Goal: Information Seeking & Learning: Learn about a topic

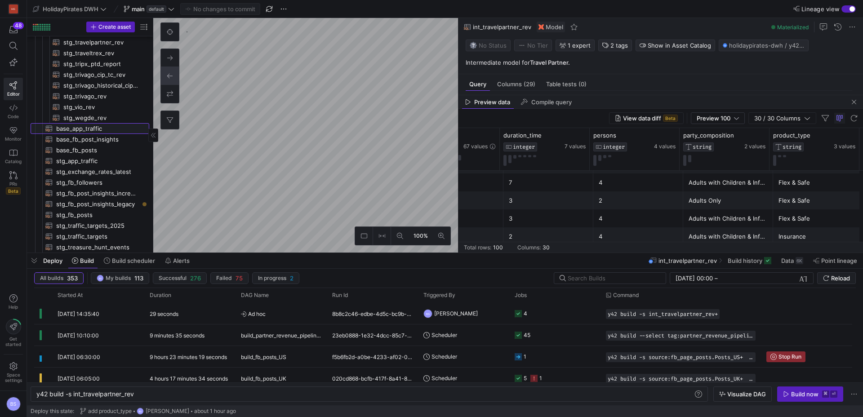
click at [97, 127] on span "base_app_traffic​​​​​​​​​​" at bounding box center [97, 129] width 83 height 10
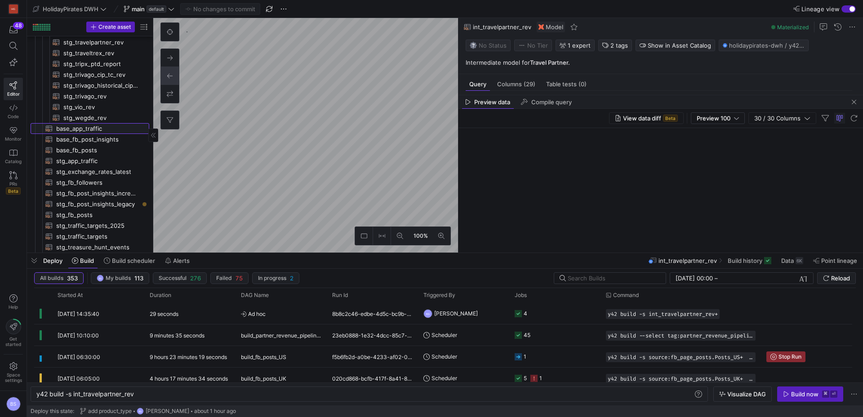
type textarea "with raw_data as ( select * from {{ ref('stg_app_traffic') }} ), date_daily_exp…"
type textarea "y42 build -s base_app_traffic"
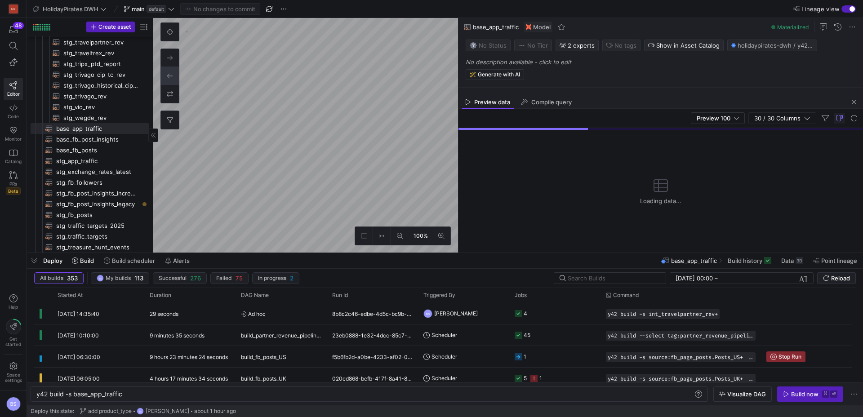
type textarea "{{ config(materialized='view') }} WITH channel_group_mapping AS ( SELECT source…"
type textarea "y42 build -s int_events_web"
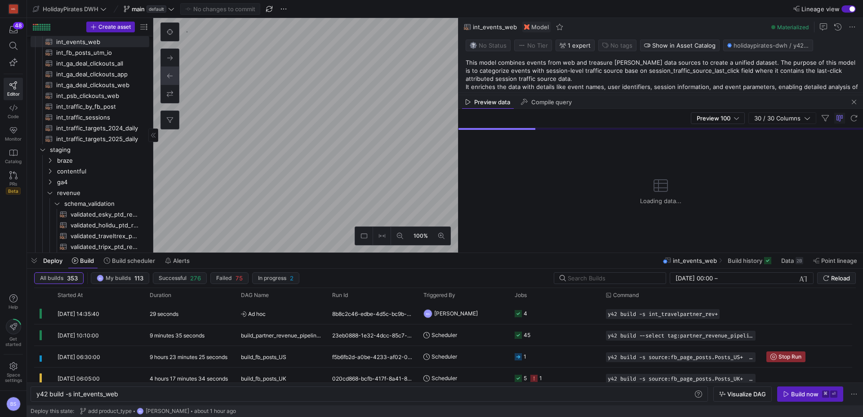
type textarea "{{ config(materialized='view') }} with union_data as ( select * from {{ ref('st…"
type textarea "y42 build -s base_all_markets_traffic_data"
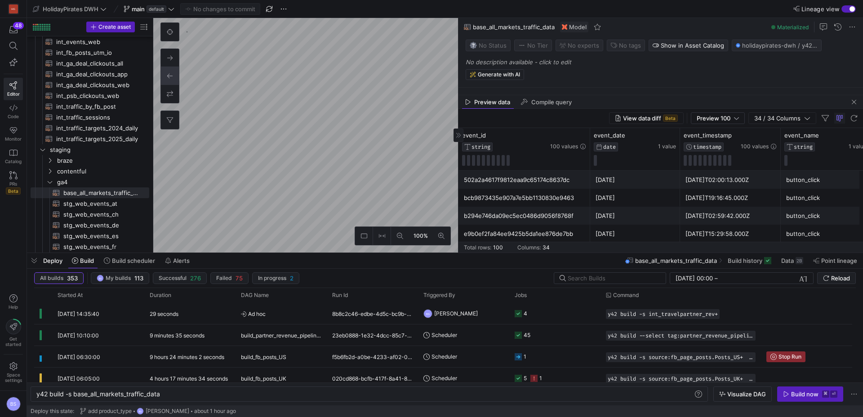
type textarea "{# In this model we combine traffic targets with recorded traffic events. The r…"
type textarea "y42 build -s mart_traffic_and_targets"
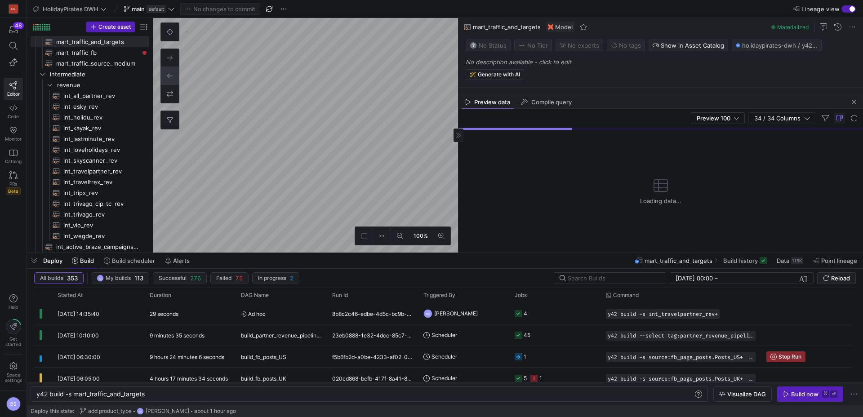
type textarea "-- load the seeded csv file from google that associates different sources with …"
type textarea "y42 build -s int_traffic_sessions"
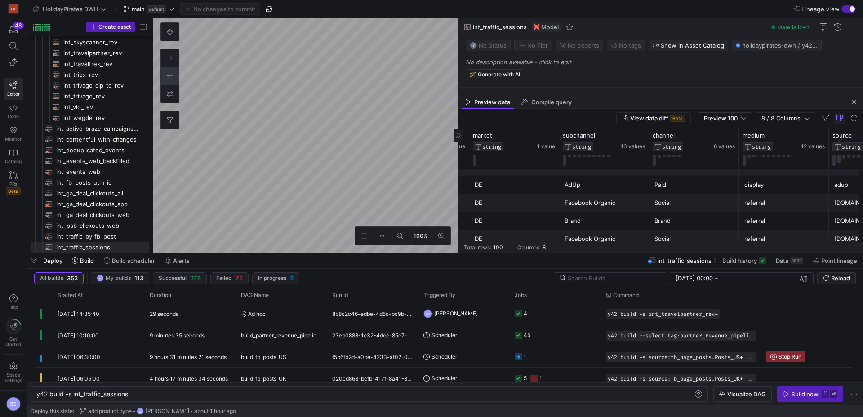
scroll to position [14, 0]
click at [605, 202] on div "Facebook Organic" at bounding box center [604, 202] width 79 height 18
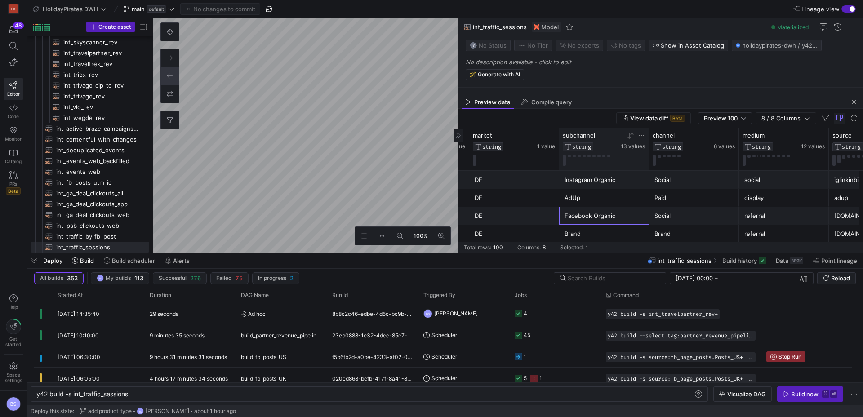
click at [637, 143] on span "13 values" at bounding box center [633, 146] width 24 height 6
click at [627, 146] on span "13 values" at bounding box center [633, 146] width 24 height 6
click at [625, 147] on span "13 values" at bounding box center [633, 146] width 24 height 6
click at [796, 264] on div "389K" at bounding box center [796, 260] width 13 height 7
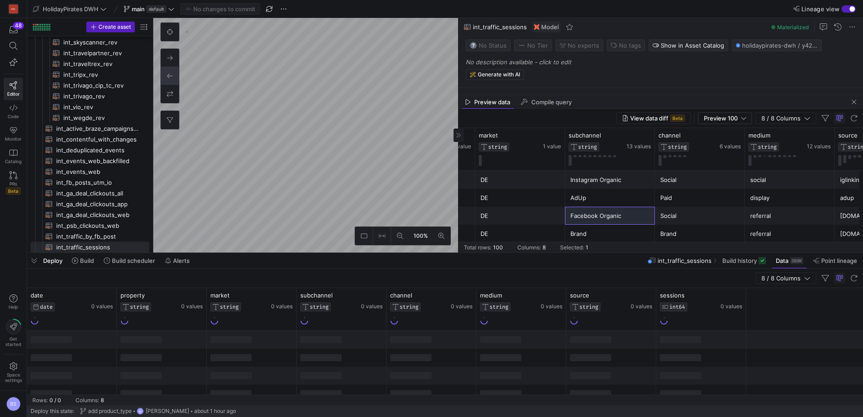
click at [600, 181] on div "Instagram Organic" at bounding box center [610, 180] width 79 height 18
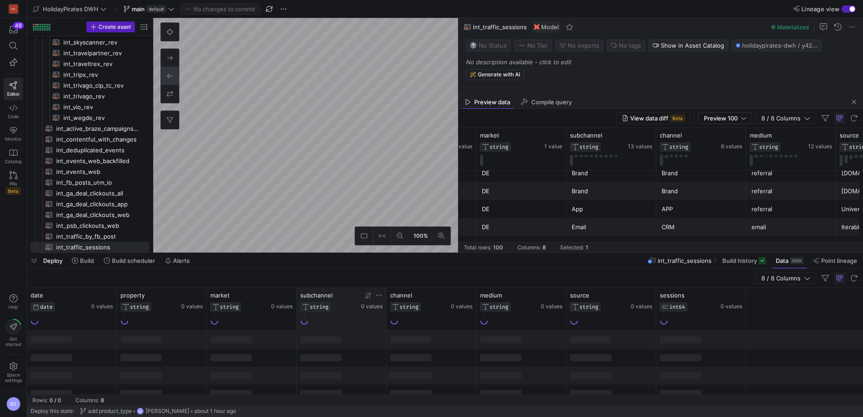
click at [370, 308] on span "0 values" at bounding box center [372, 306] width 22 height 6
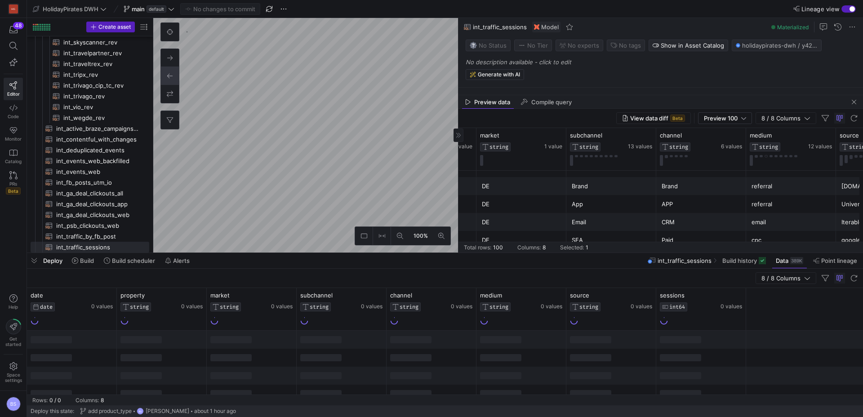
drag, startPoint x: 852, startPoint y: 102, endPoint x: 828, endPoint y: 106, distance: 24.2
click at [852, 101] on span "button" at bounding box center [854, 102] width 11 height 11
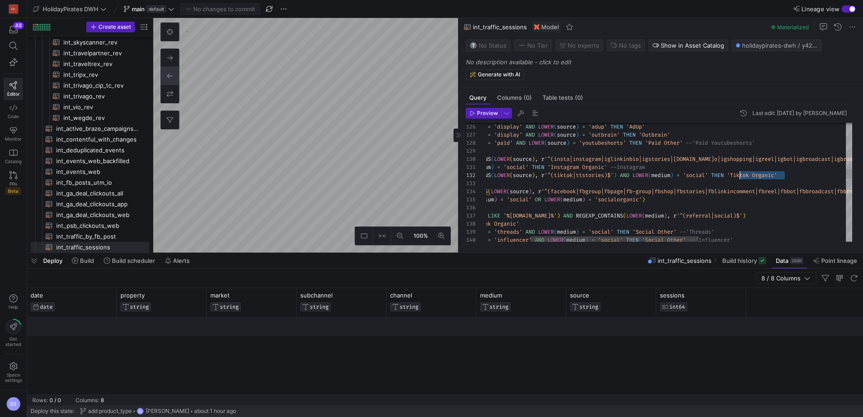
drag, startPoint x: 785, startPoint y: 174, endPoint x: 740, endPoint y: 176, distance: 45.5
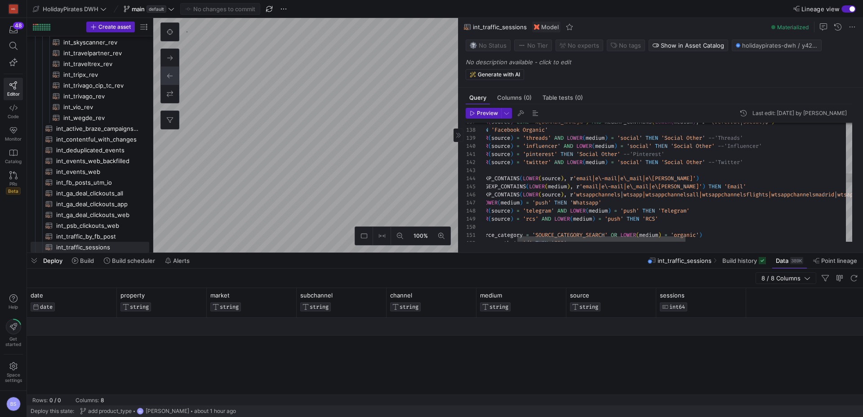
click at [715, 186] on div "( LOWER ( source ) LIKE '%[DOMAIN_NAME]%' ) AND REGEXP_CONTAINS ( LOWER ( mediu…" at bounding box center [810, 270] width 783 height 2521
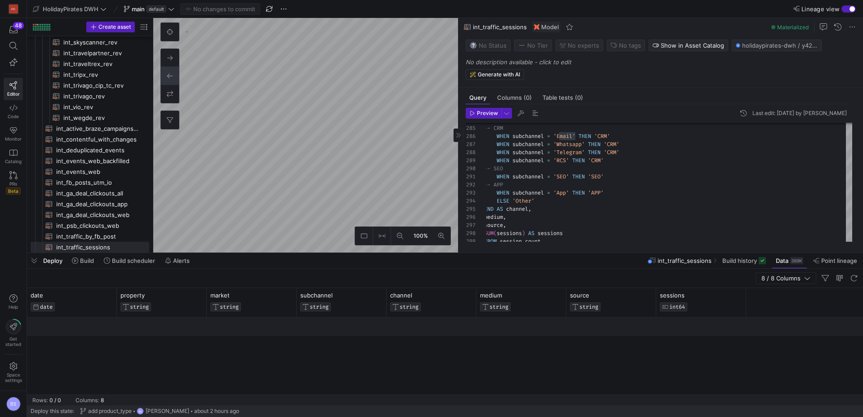
scroll to position [32, 308]
type textarea "{# In this model we combine traffic targets with recorded traffic events. The r…"
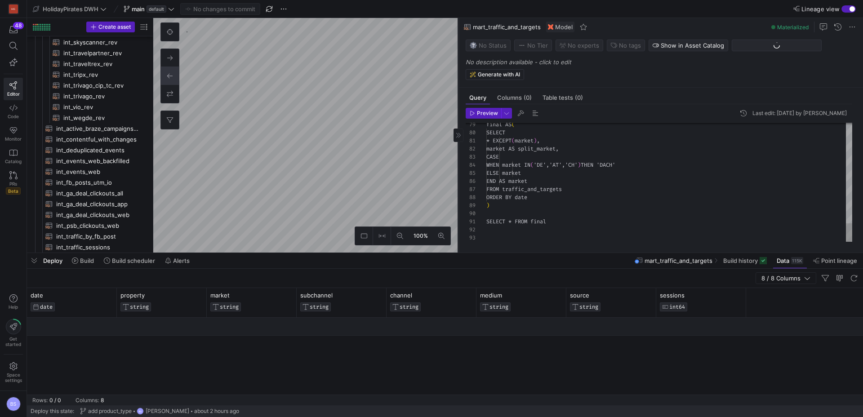
scroll to position [227, 0]
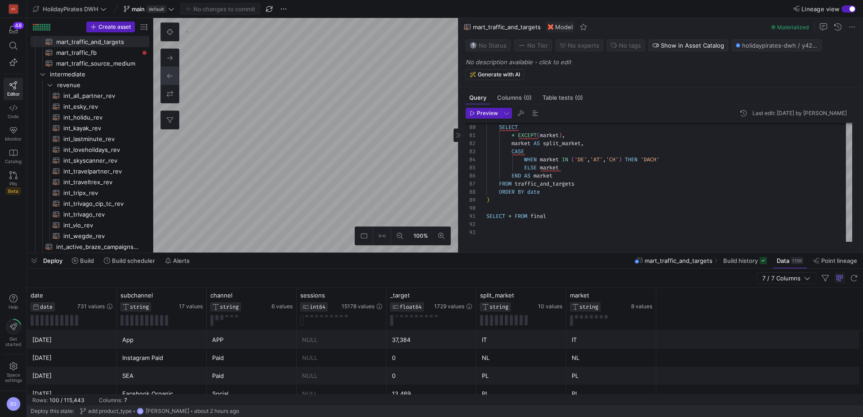
click at [518, 28] on span "mart_traffic_and_targets" at bounding box center [507, 26] width 68 height 7
drag, startPoint x: 518, startPoint y: 28, endPoint x: 513, endPoint y: 28, distance: 4.9
click at [518, 28] on span "mart_traffic_and_targets" at bounding box center [507, 26] width 68 height 7
copy span "mart_traffic_and_targets"
